Goal: Check status: Check status

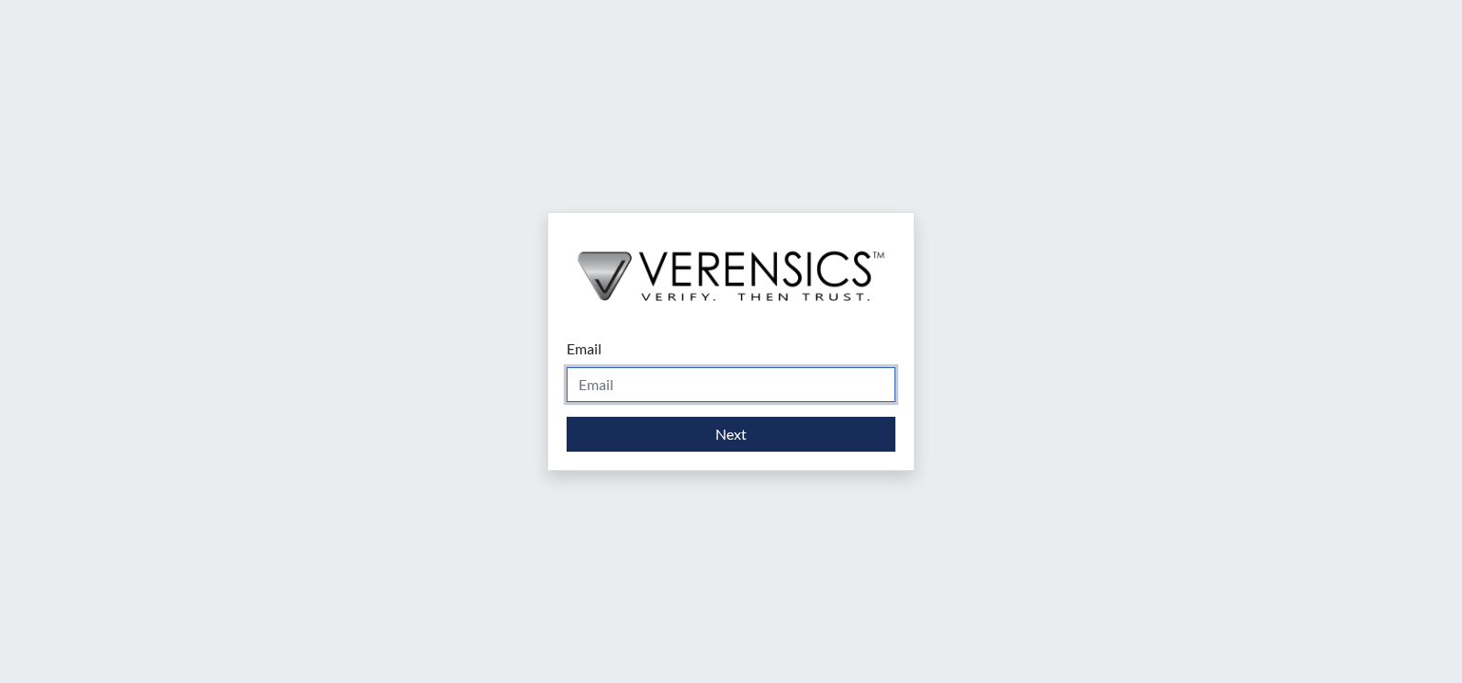
click at [621, 383] on input "Email" at bounding box center [731, 384] width 329 height 35
drag, startPoint x: 730, startPoint y: 386, endPoint x: 424, endPoint y: 393, distance: 305.9
click at [424, 393] on div "Email [EMAIL_ADDRESS][DOMAIN_NAME] Please provide your email address. Next" at bounding box center [731, 341] width 1462 height 683
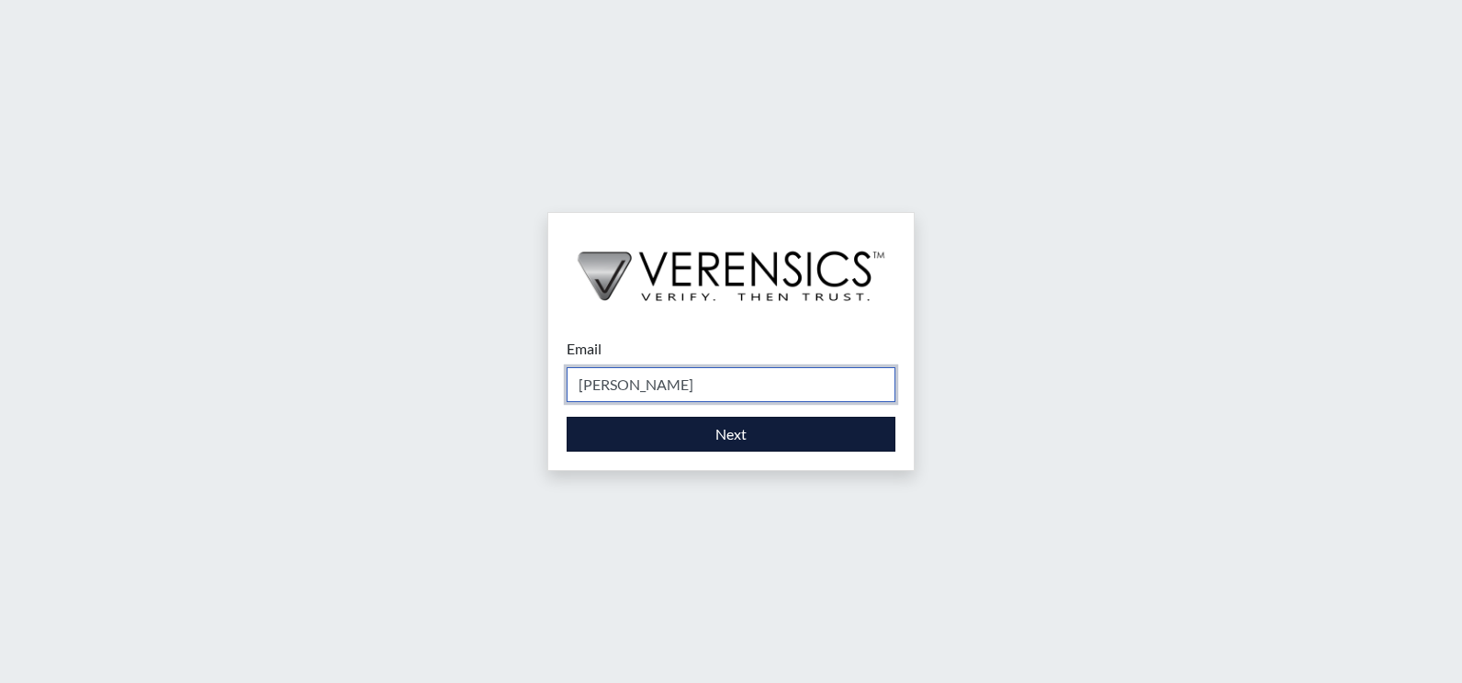
type input "[EMAIL_ADDRESS][PERSON_NAME][DOMAIN_NAME]"
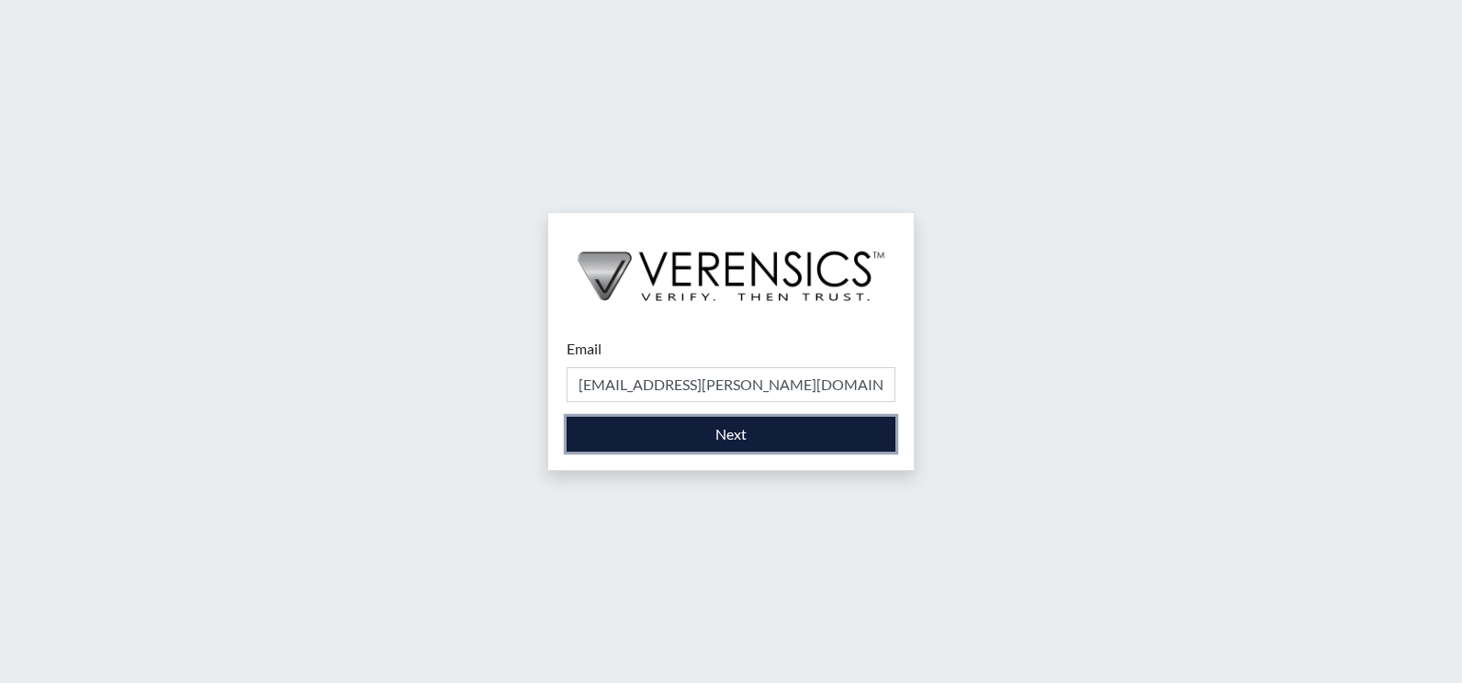
click at [660, 432] on button "Next" at bounding box center [731, 434] width 329 height 35
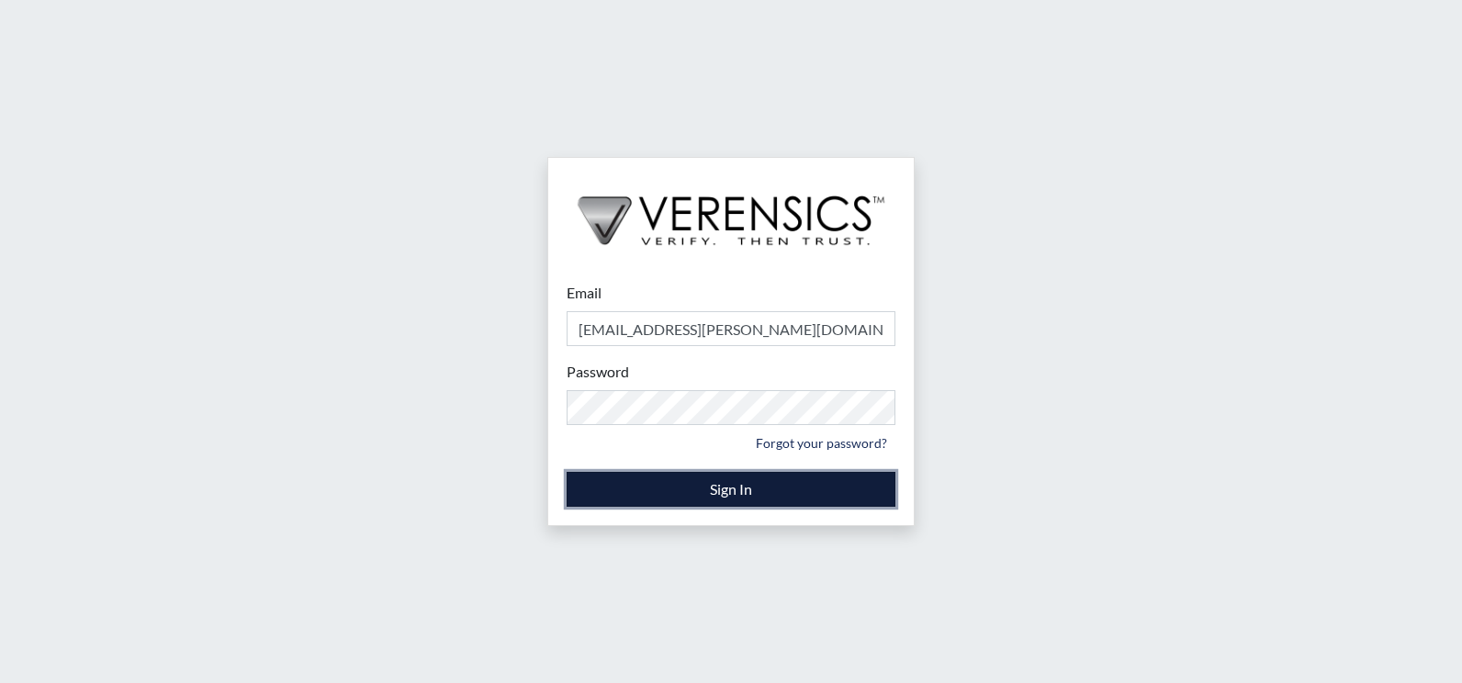
click at [671, 489] on button "Sign In" at bounding box center [731, 489] width 329 height 35
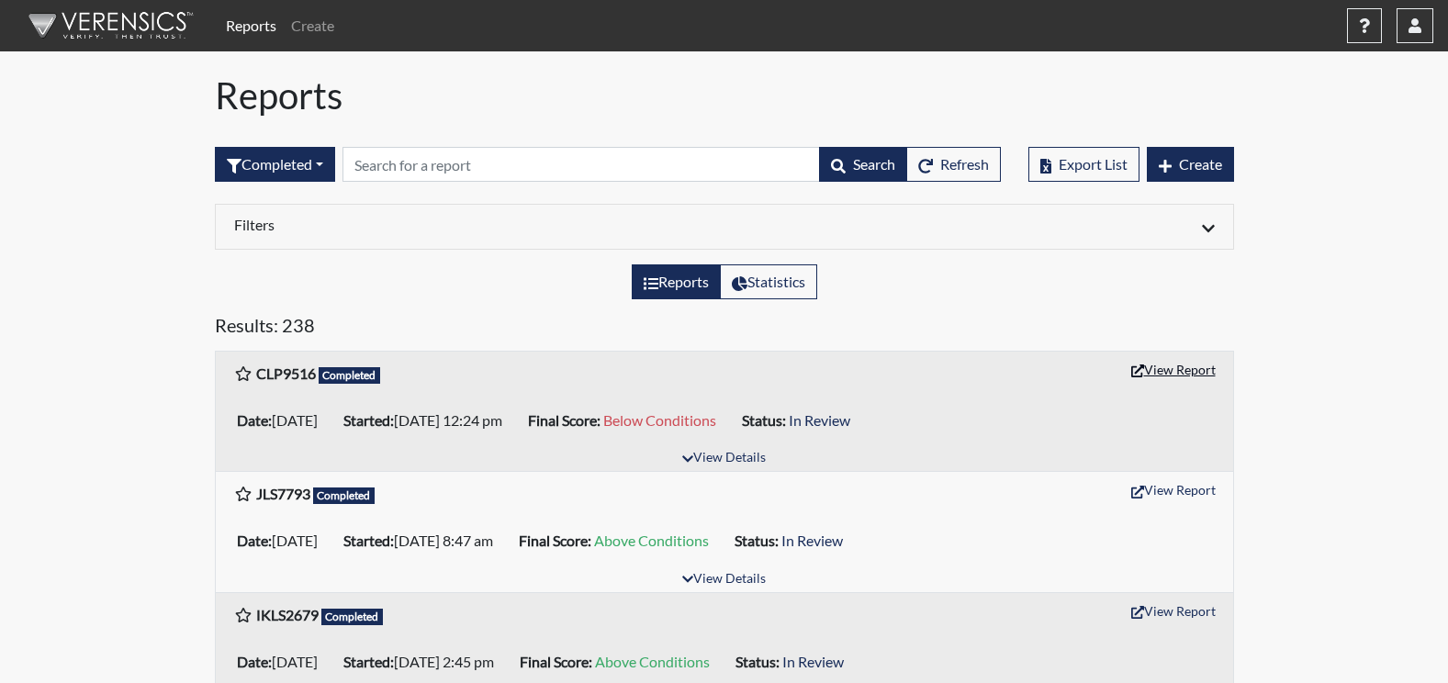
click at [1194, 376] on button "View Report" at bounding box center [1173, 369] width 101 height 28
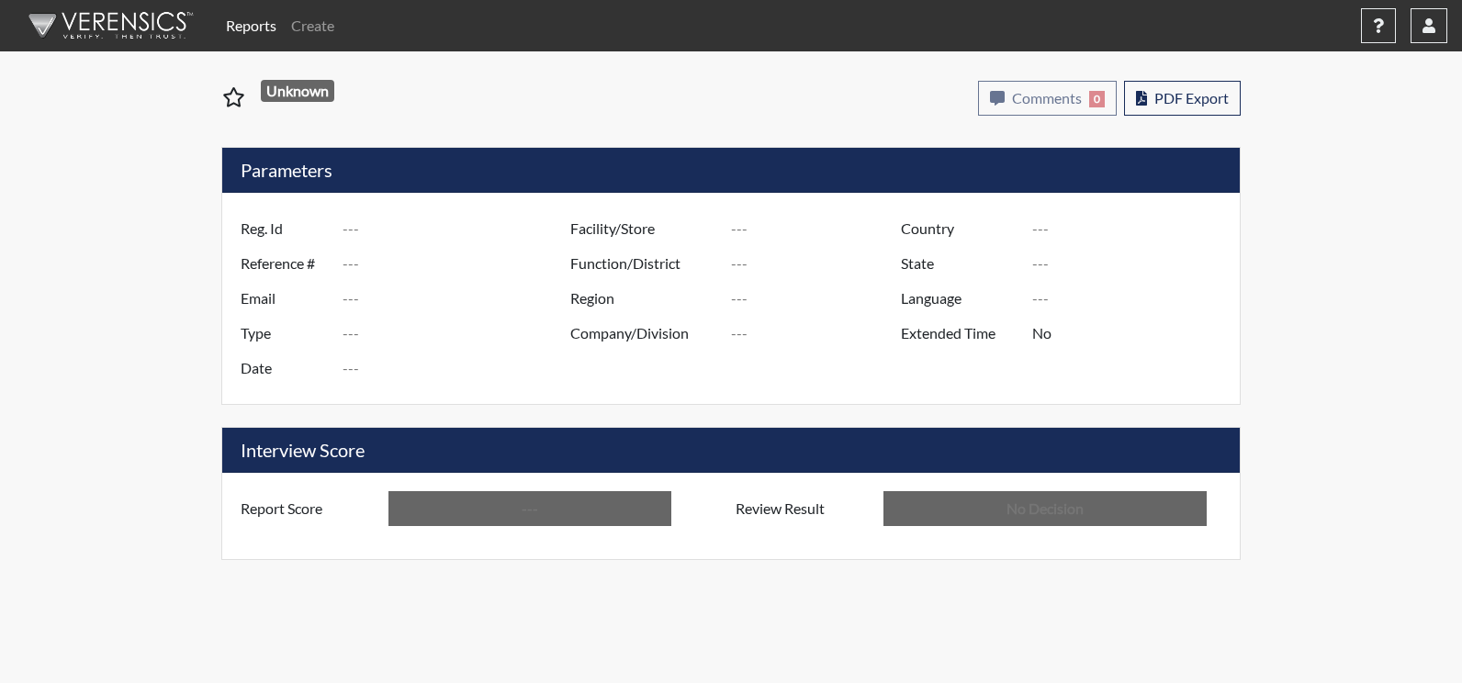
type input "CLP9516"
type input "51620"
type input "---"
type input "Corrections Pre-Employment"
type input "Oct 6, 2025"
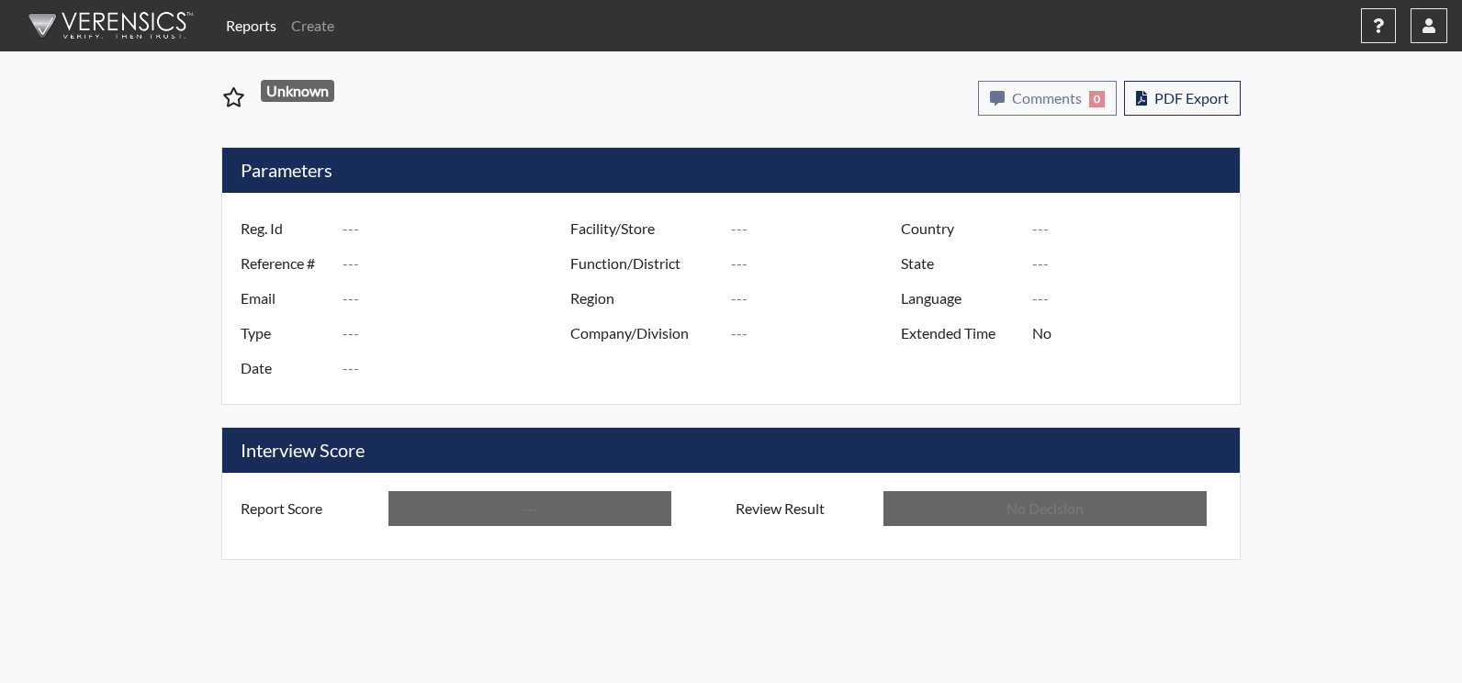
type input "Augusta SMP"
type input "[GEOGRAPHIC_DATA]"
type input "[US_STATE]"
type input "English"
type input "Below Conditions"
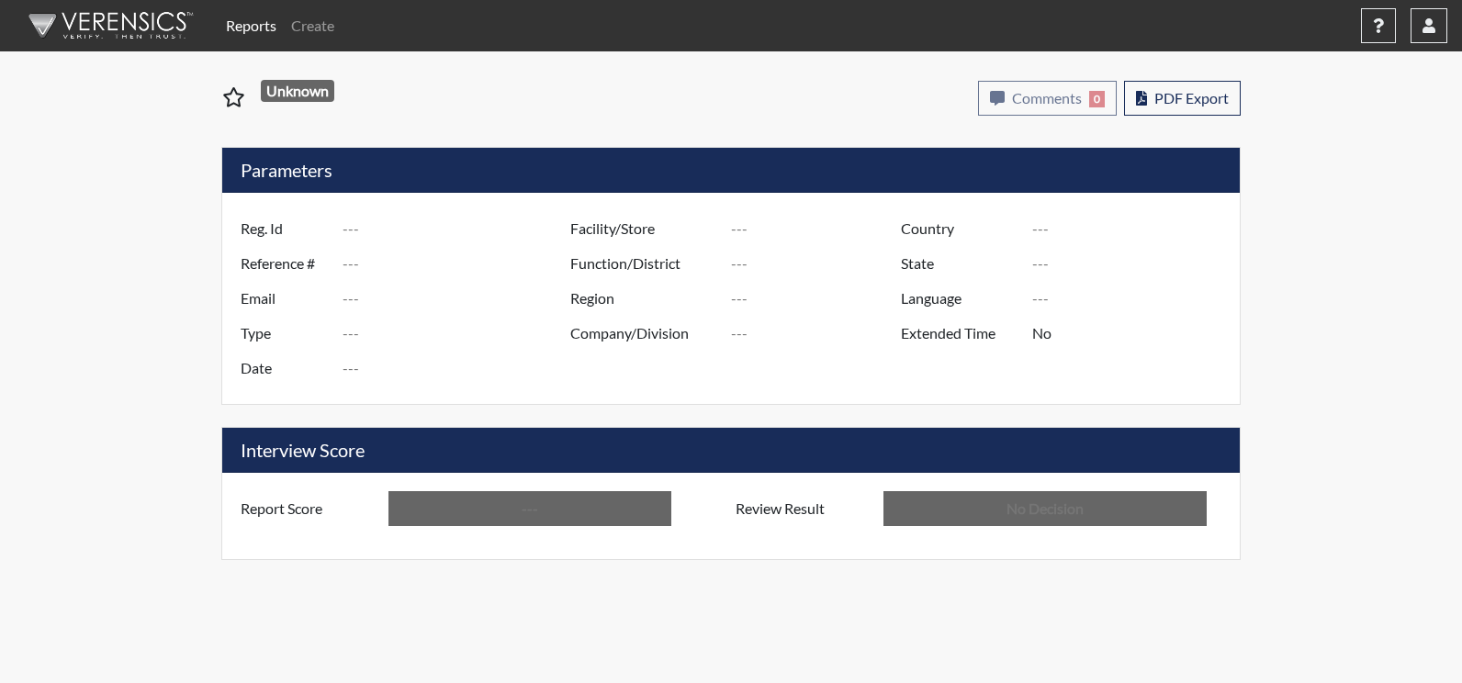
type input "In Review"
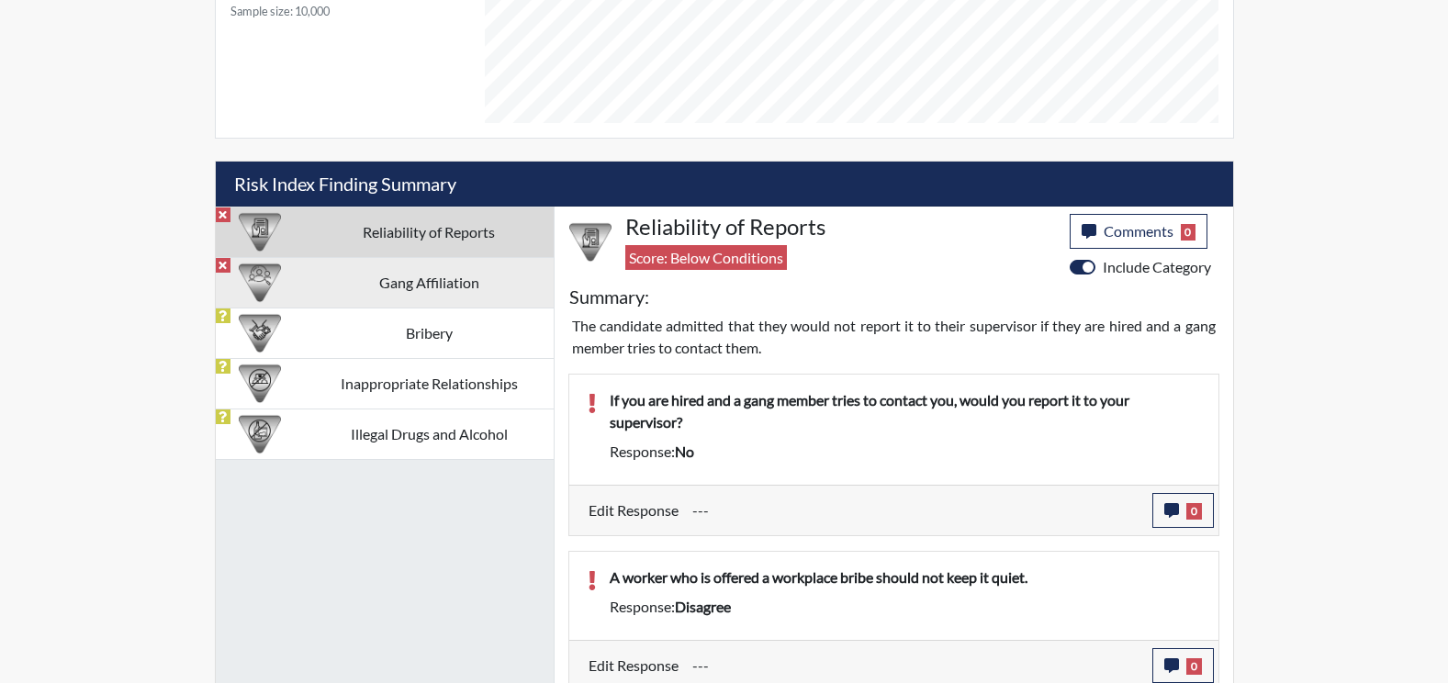
scroll to position [918, 0]
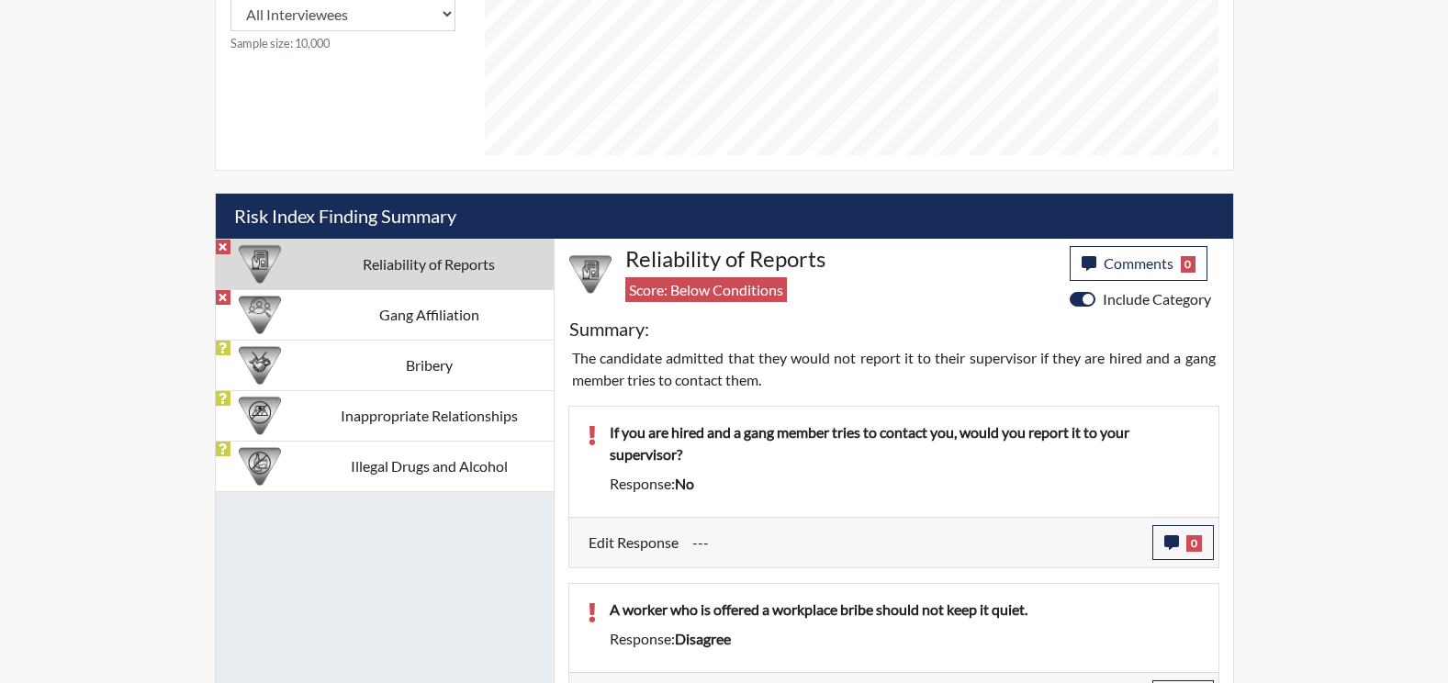
click at [442, 275] on td "Reliability of Reports" at bounding box center [429, 264] width 249 height 51
click at [426, 321] on td "Gang Affiliation" at bounding box center [429, 314] width 249 height 51
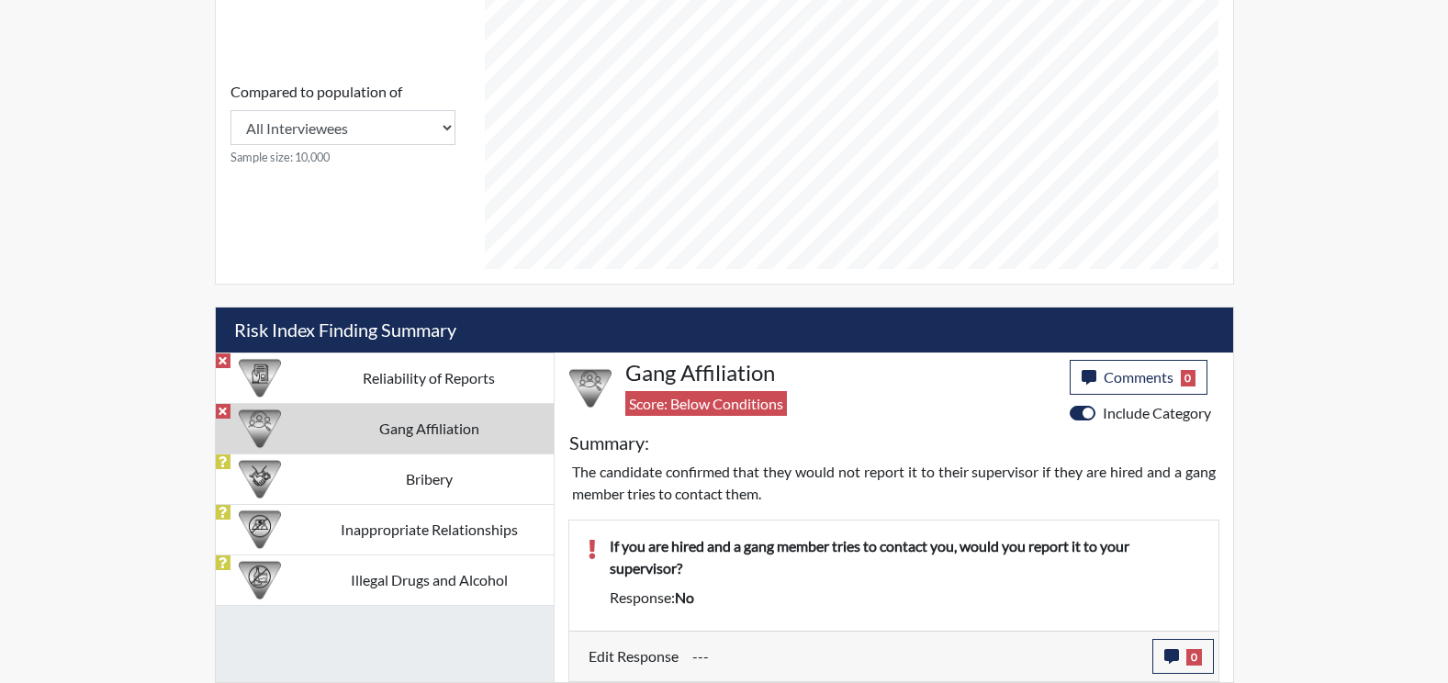
scroll to position [805, 0]
click at [447, 431] on td "Gang Affiliation" at bounding box center [429, 428] width 249 height 51
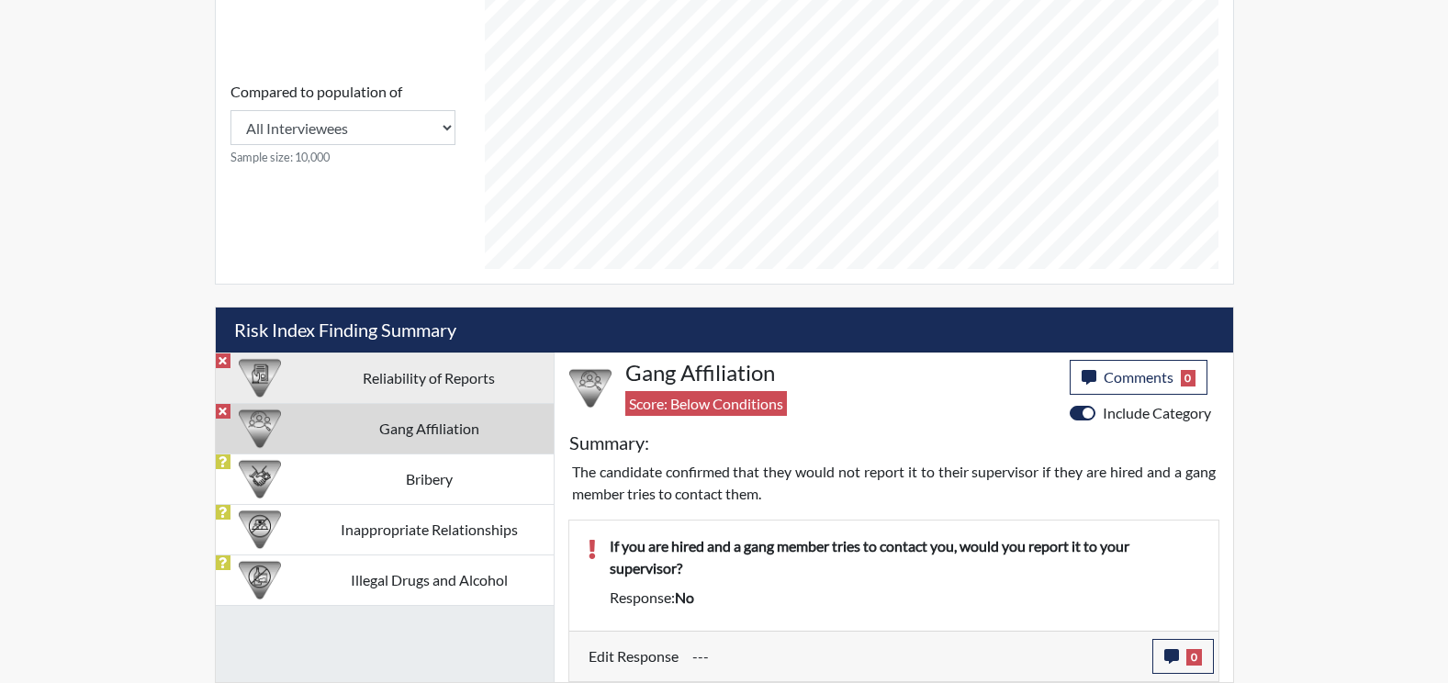
click at [381, 382] on td "Reliability of Reports" at bounding box center [429, 378] width 249 height 51
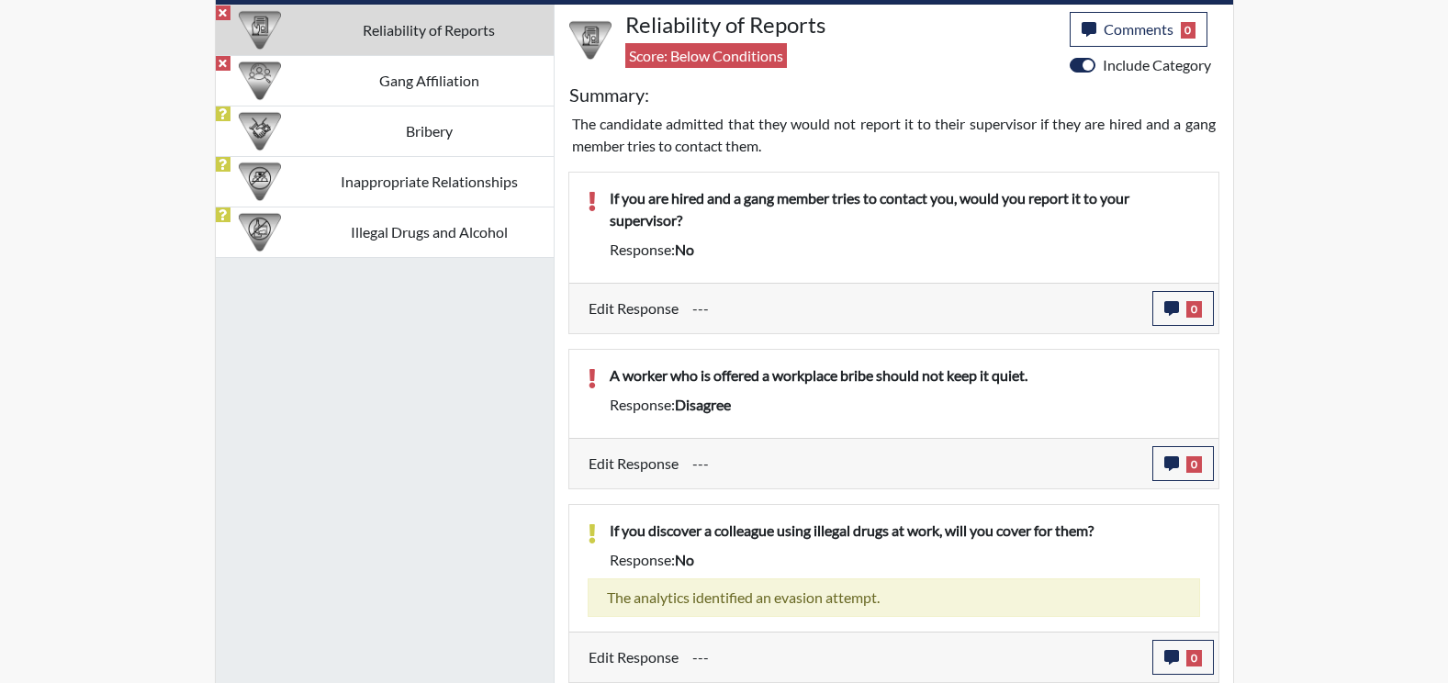
scroll to position [1154, 0]
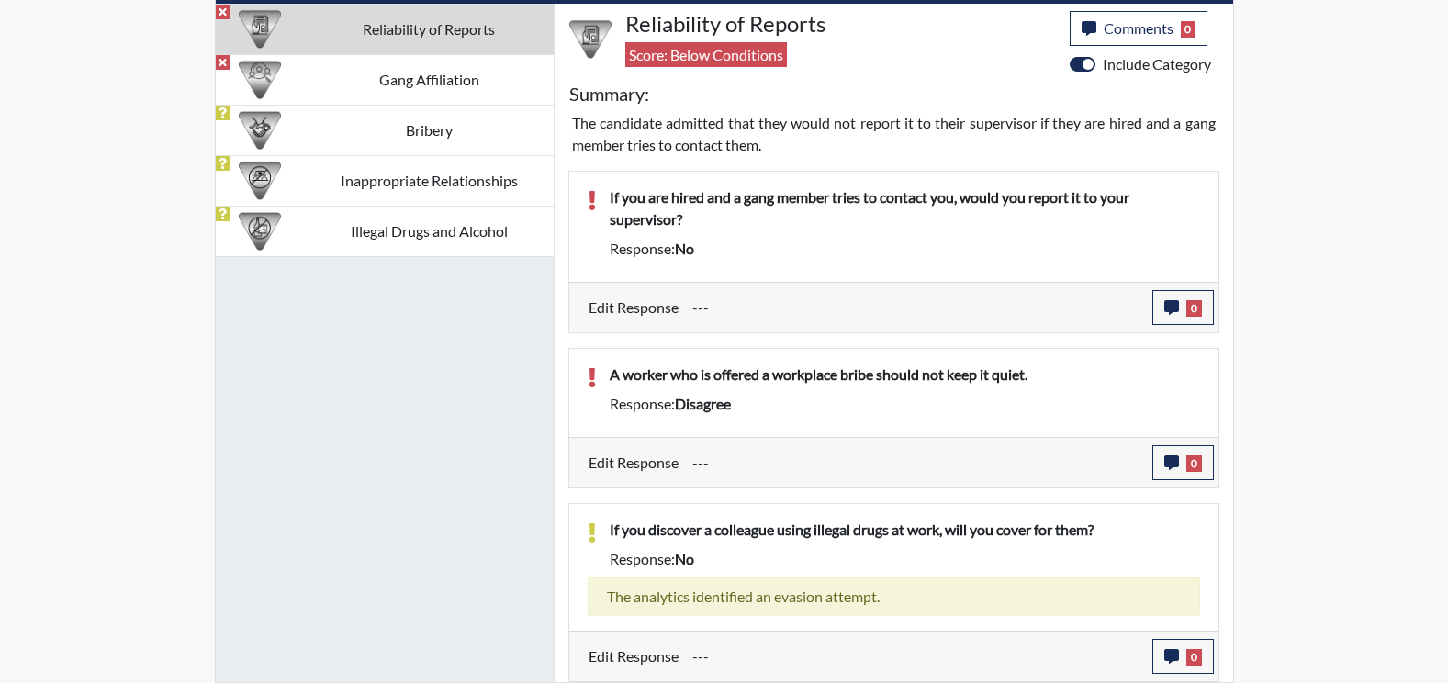
click at [485, 364] on div "Reliability of Reports Gang Affiliation Bribery Inappropriate Relationships Ill…" at bounding box center [385, 343] width 339 height 679
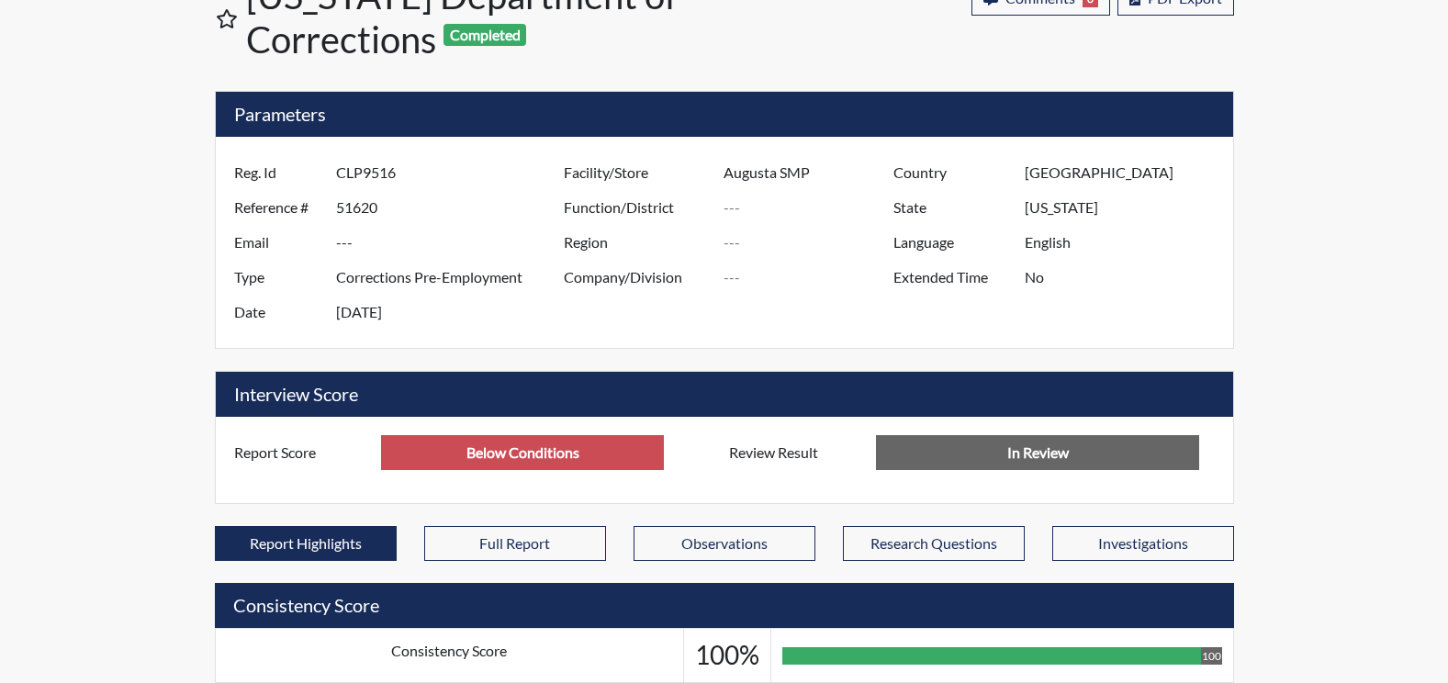
scroll to position [0, 0]
